Goal: Entertainment & Leisure: Consume media (video, audio)

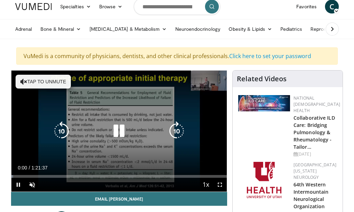
scroll to position [35, 0]
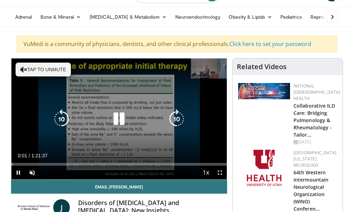
click at [120, 119] on icon "Video Player" at bounding box center [118, 118] width 19 height 19
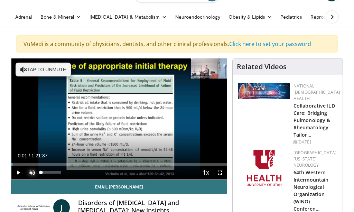
click at [34, 171] on span "Video Player" at bounding box center [32, 173] width 14 height 14
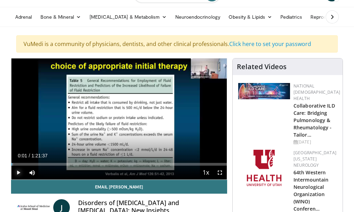
click at [19, 172] on span "Video Player" at bounding box center [18, 173] width 14 height 14
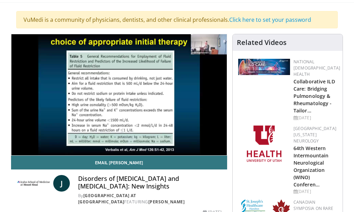
scroll to position [45, 0]
